Goal: Information Seeking & Learning: Learn about a topic

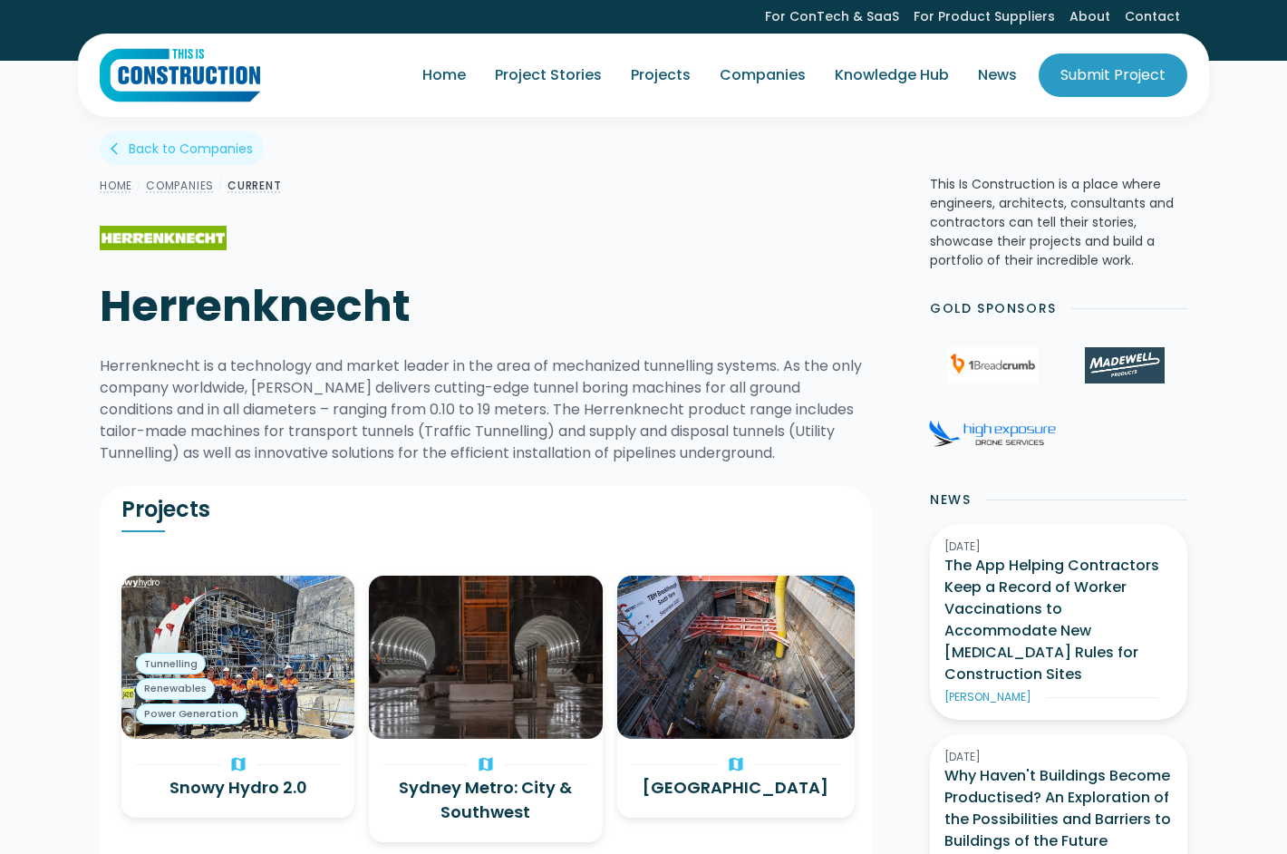
click at [221, 775] on h3 "Snowy Hydro 2.0" at bounding box center [238, 787] width 204 height 24
